Goal: Navigation & Orientation: Find specific page/section

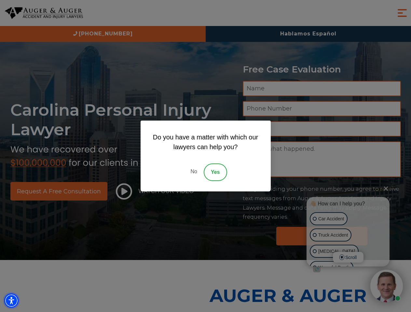
click at [11, 301] on img "Accessibility Menu" at bounding box center [11, 301] width 14 height 14
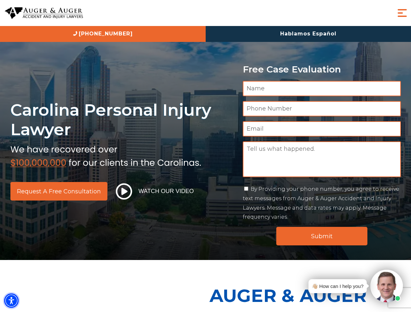
click at [11, 301] on img "Accessibility Menu" at bounding box center [11, 301] width 14 height 14
